Goal: Find specific page/section: Find specific page/section

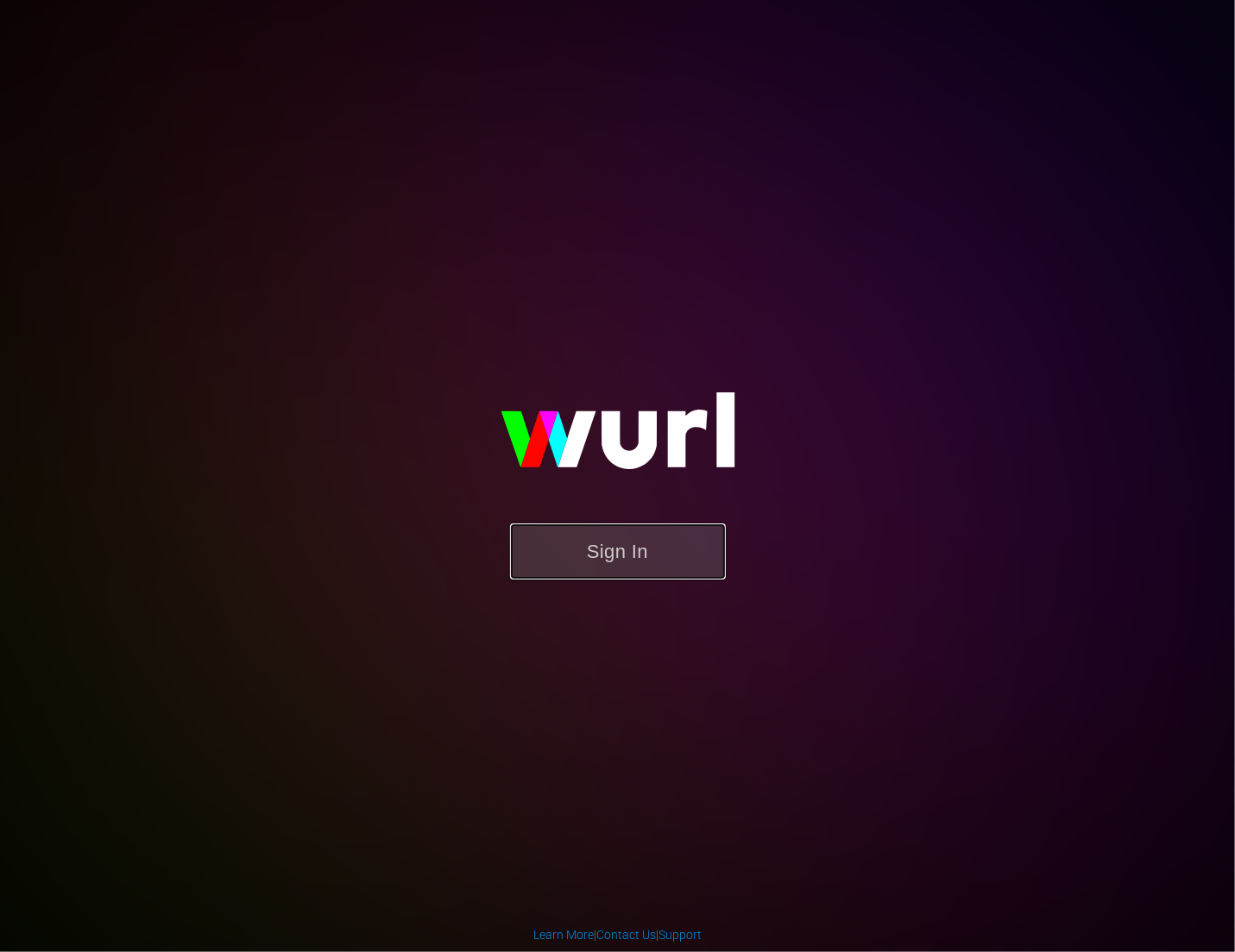
click at [663, 546] on button "Sign In" at bounding box center [618, 551] width 216 height 56
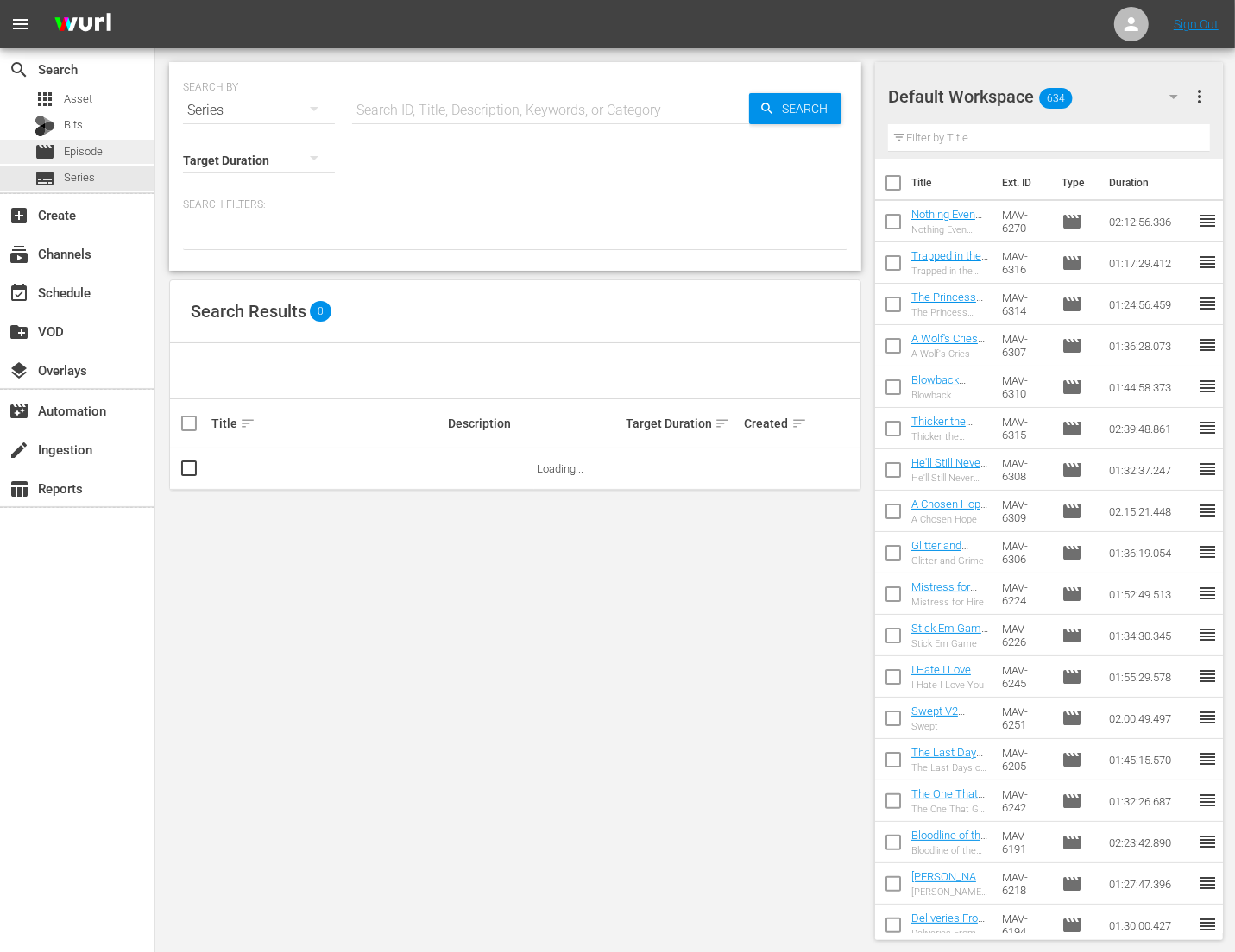
click at [82, 162] on div "movie Episode" at bounding box center [69, 151] width 68 height 24
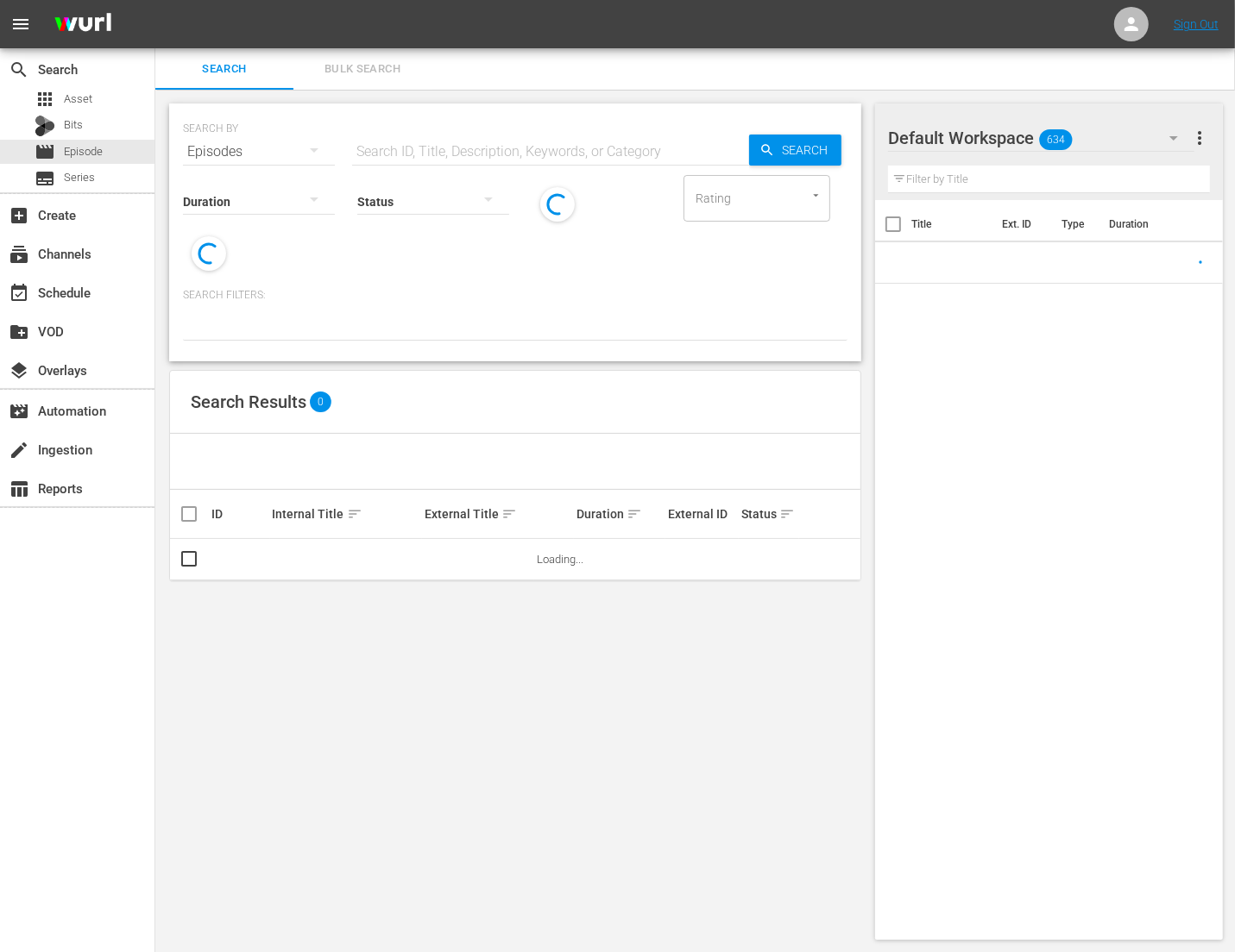
click at [430, 147] on input "text" at bounding box center [551, 151] width 397 height 42
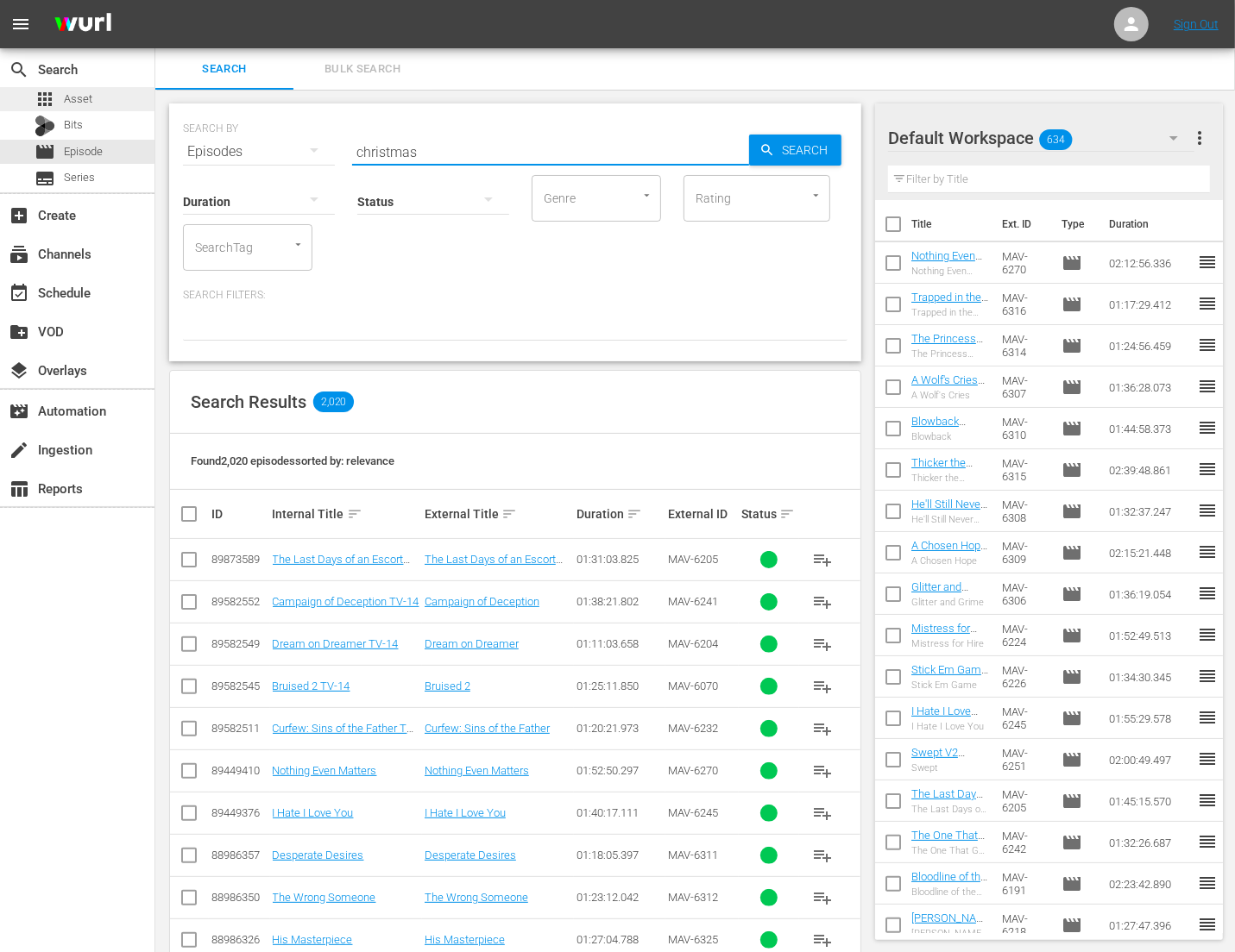
type input "christmas"
click at [112, 92] on div "apps Asset" at bounding box center [77, 99] width 155 height 24
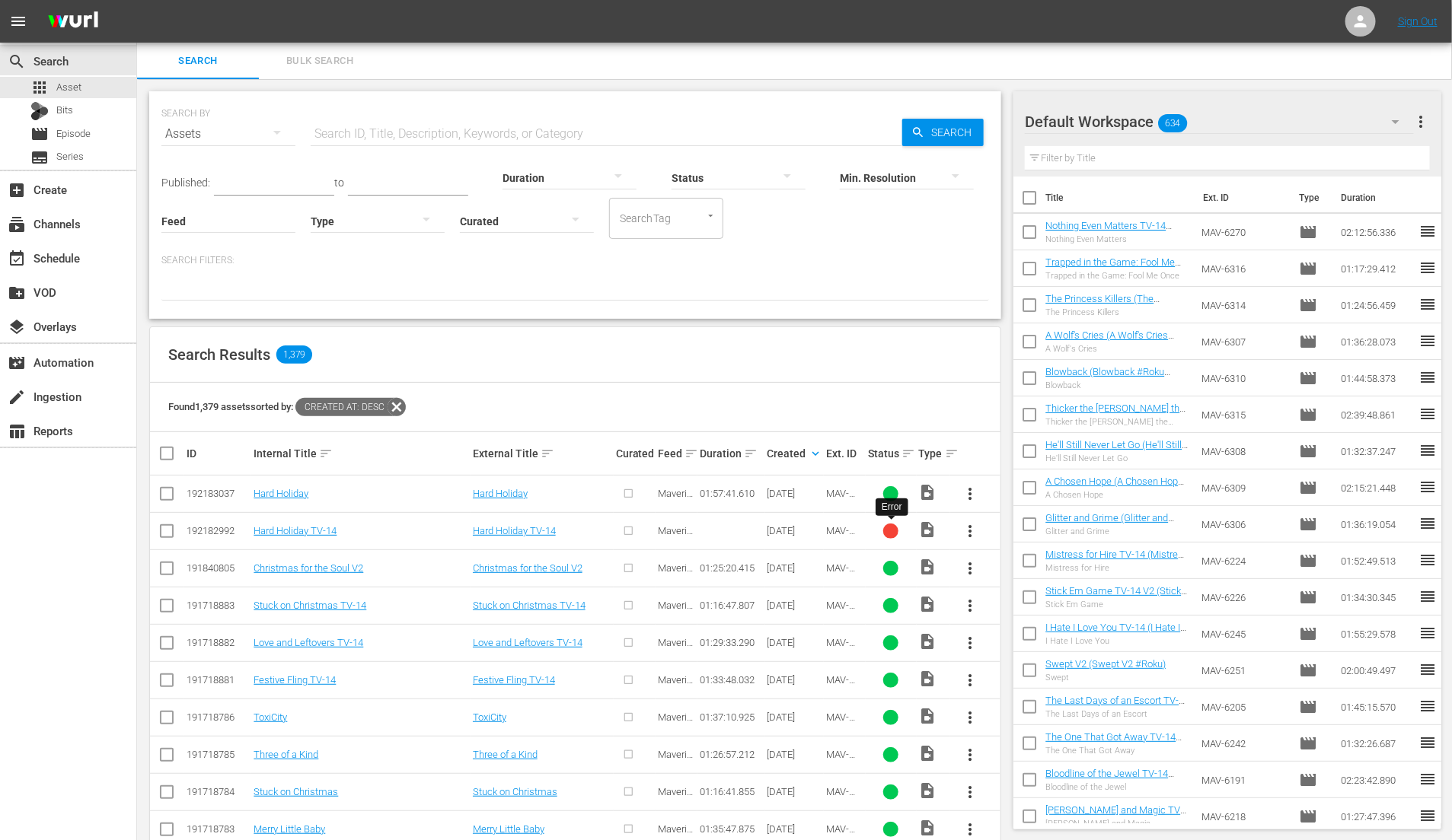
click at [893, 530] on div at bounding box center [891, 531] width 15 height 15
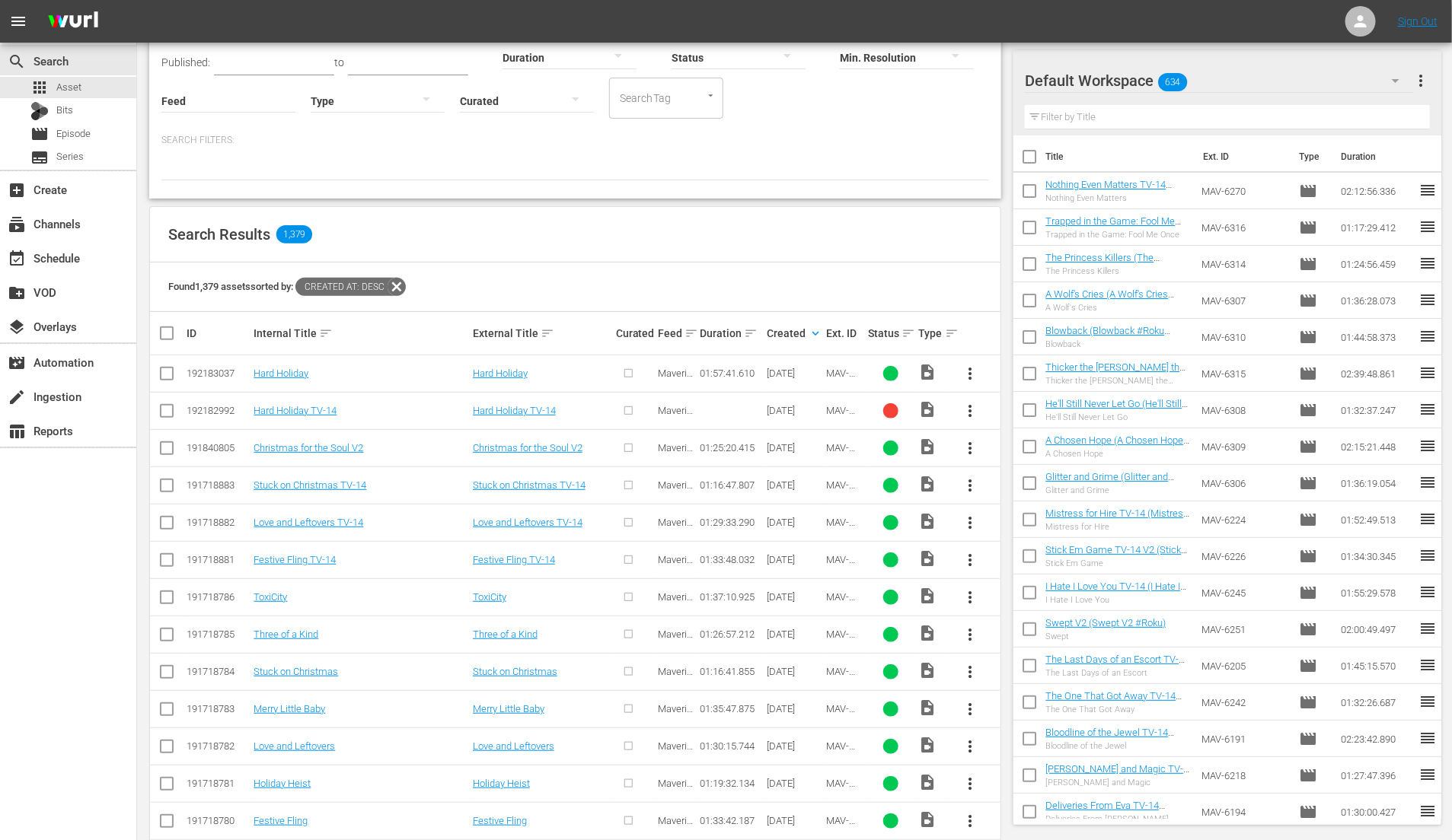
scroll to position [112, 0]
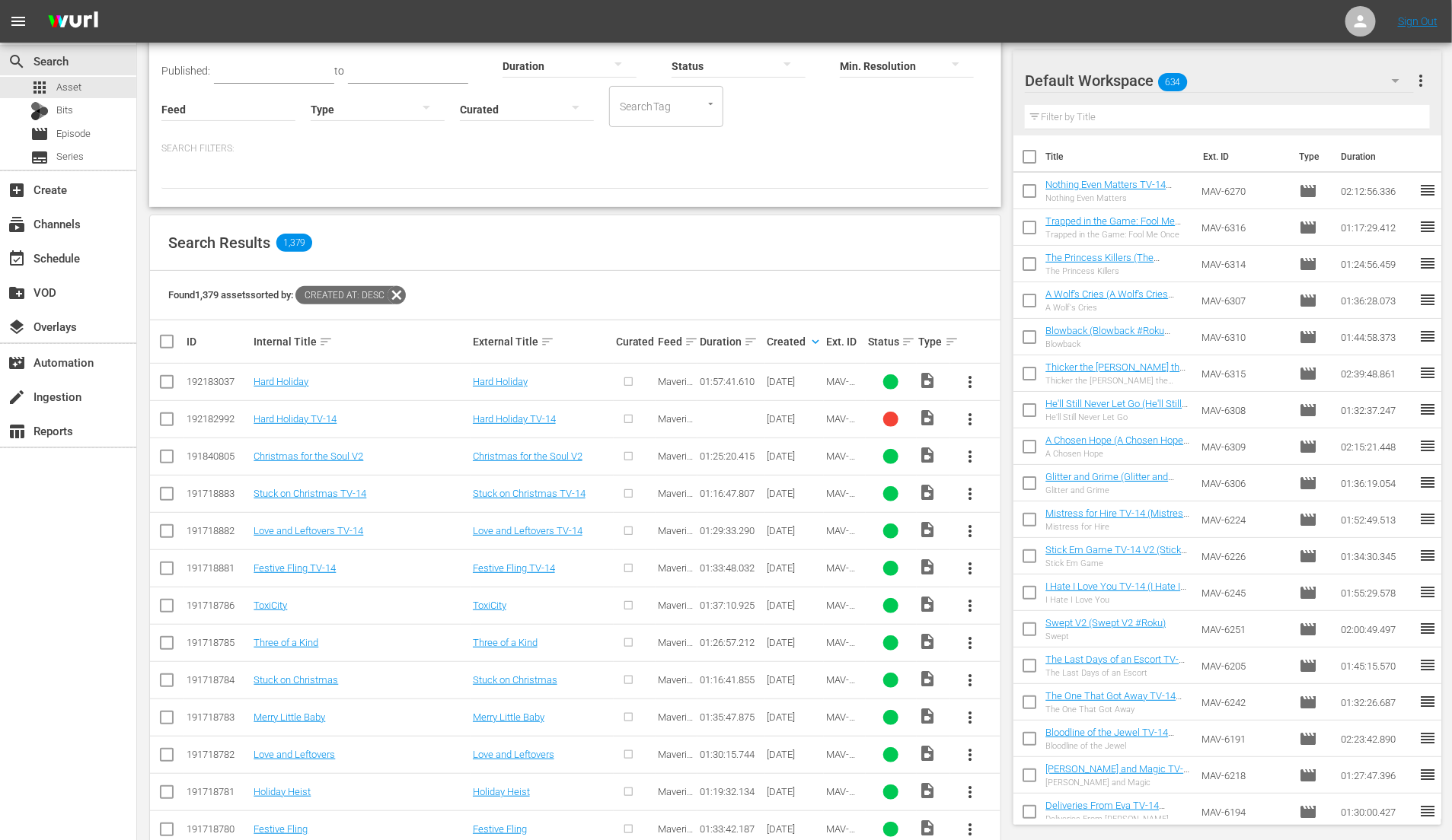
click at [627, 417] on div at bounding box center [635, 418] width 38 height 25
click at [974, 414] on span "more_vert" at bounding box center [970, 418] width 18 height 18
click at [975, 412] on span "more_vert" at bounding box center [970, 418] width 18 height 18
click at [915, 242] on div "Search Results 1,379" at bounding box center [576, 242] width 851 height 55
